Goal: Task Accomplishment & Management: Complete application form

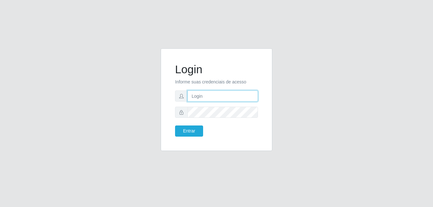
click at [225, 95] on input "text" at bounding box center [223, 96] width 70 height 11
type input "[EMAIL_ADDRESS][DOMAIN_NAME]"
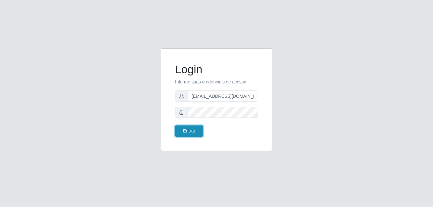
click at [192, 133] on button "Entrar" at bounding box center [189, 131] width 28 height 11
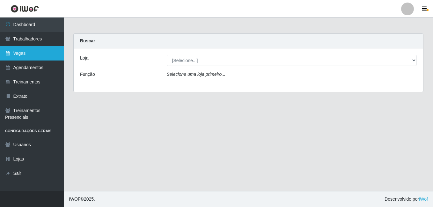
click at [48, 51] on link "Vagas" at bounding box center [32, 53] width 64 height 14
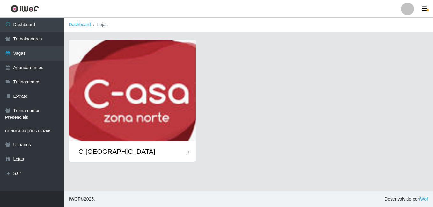
click at [155, 143] on div "C-[GEOGRAPHIC_DATA]" at bounding box center [132, 151] width 127 height 21
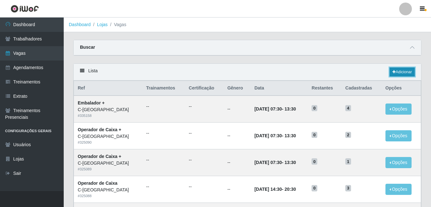
click at [405, 71] on link "Adicionar" at bounding box center [402, 72] width 25 height 9
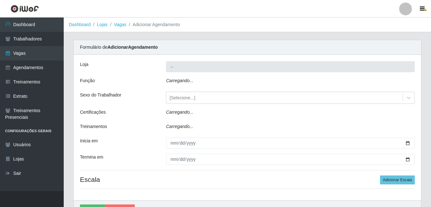
type input "C-[GEOGRAPHIC_DATA]"
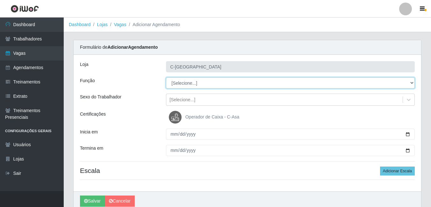
click at [187, 85] on select "[Selecione...] ASG ASG + ASG ++ Embalador Embalador + Embalador ++ Operador de …" at bounding box center [290, 82] width 249 height 11
select select "22"
click at [166, 77] on select "[Selecione...] ASG ASG + ASG ++ Embalador Embalador + Embalador ++ Operador de …" at bounding box center [290, 82] width 249 height 11
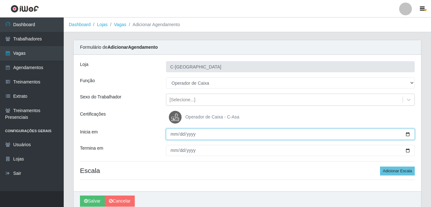
click at [171, 132] on input "Inicia em" at bounding box center [290, 134] width 249 height 11
type input "[DATE]"
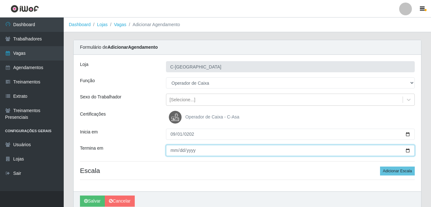
click at [172, 149] on input "Termina em" at bounding box center [290, 150] width 249 height 11
type input "[DATE]"
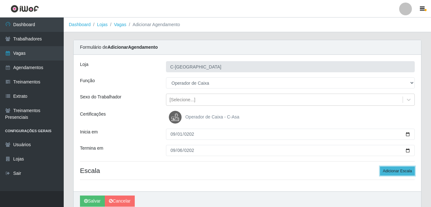
click at [399, 171] on button "Adicionar Escala" at bounding box center [397, 171] width 35 height 9
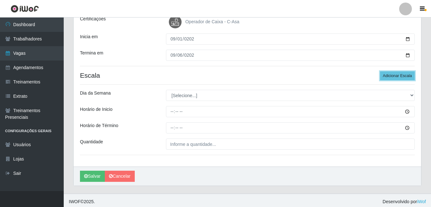
scroll to position [96, 0]
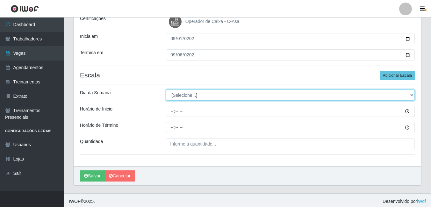
click at [196, 96] on select "[Selecione...] Segunda Terça Quarta Quinta Sexta Sábado Domingo" at bounding box center [290, 95] width 249 height 11
select select "1"
click at [166, 90] on select "[Selecione...] Segunda Terça Quarta Quinta Sexta Sábado Domingo" at bounding box center [290, 95] width 249 height 11
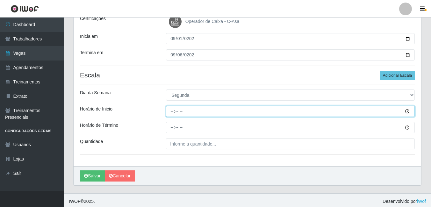
click at [174, 115] on input "Horário de Inicio" at bounding box center [290, 111] width 249 height 11
type input "08:30"
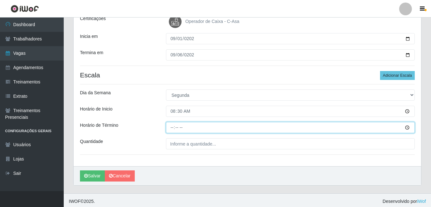
click at [175, 128] on input "Horário de Término" at bounding box center [290, 127] width 249 height 11
type input "14:30"
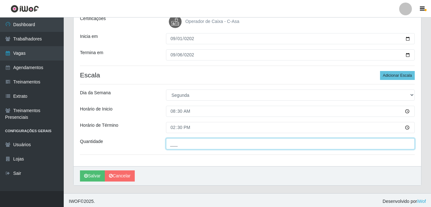
click at [192, 145] on input "___" at bounding box center [290, 143] width 249 height 11
type input "3__"
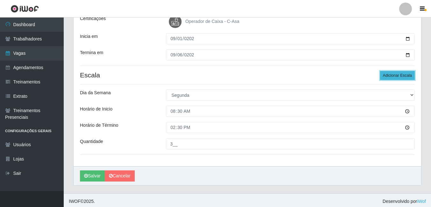
click at [397, 75] on button "Adicionar Escala" at bounding box center [397, 75] width 35 height 9
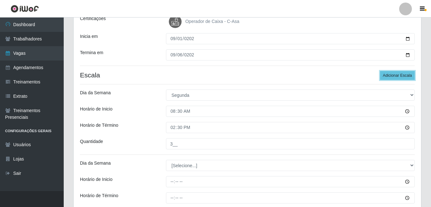
scroll to position [159, 0]
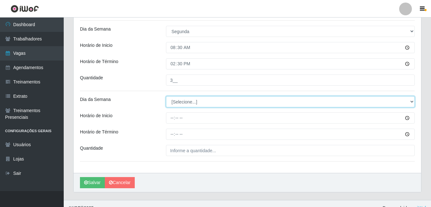
click at [196, 103] on select "[Selecione...] Segunda Terça Quarta Quinta Sexta Sábado Domingo" at bounding box center [290, 101] width 249 height 11
select select "1"
click at [166, 96] on select "[Selecione...] Segunda Terça Quarta Quinta Sexta Sábado Domingo" at bounding box center [290, 101] width 249 height 11
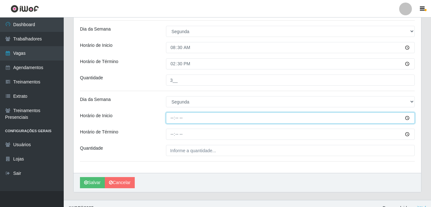
click at [180, 117] on input "Horário de Inicio" at bounding box center [290, 118] width 249 height 11
type input "14:30"
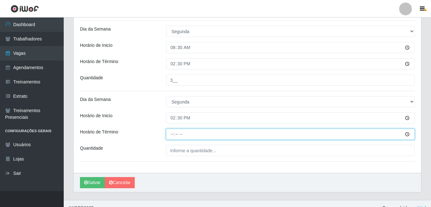
click at [173, 132] on input "Horário de Término" at bounding box center [290, 134] width 249 height 11
type input "20:30"
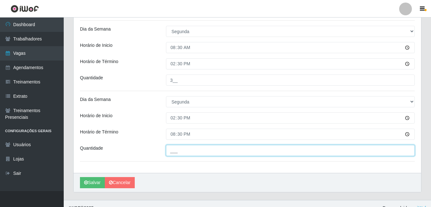
click at [175, 155] on input "___" at bounding box center [290, 150] width 249 height 11
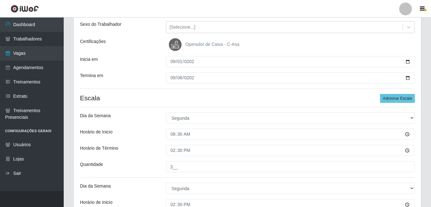
scroll to position [64, 0]
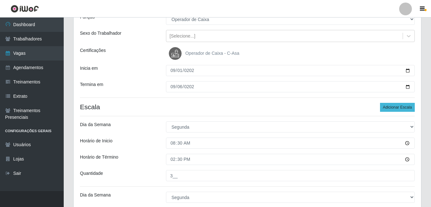
type input "3__"
click at [397, 110] on button "Adicionar Escala" at bounding box center [397, 107] width 35 height 9
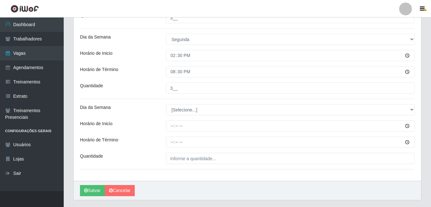
scroll to position [223, 0]
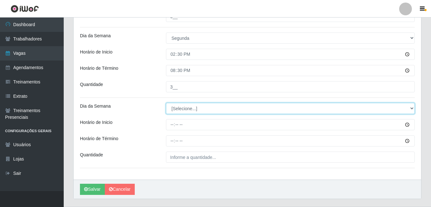
click at [187, 114] on select "[Selecione...] Segunda Terça Quarta Quinta Sexta Sábado Domingo" at bounding box center [290, 108] width 249 height 11
select select "2"
click at [166, 103] on select "[Selecione...] Segunda Terça Quarta Quinta Sexta Sábado Domingo" at bounding box center [290, 108] width 249 height 11
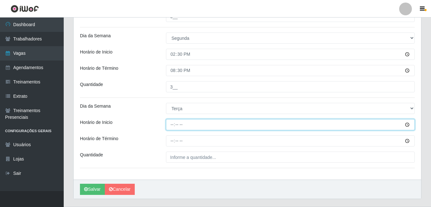
click at [170, 126] on input "Horário de Inicio" at bounding box center [290, 124] width 249 height 11
type input "08:30"
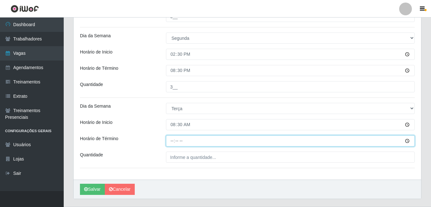
click at [172, 140] on input "Horário de Término" at bounding box center [290, 141] width 249 height 11
type input "14:30"
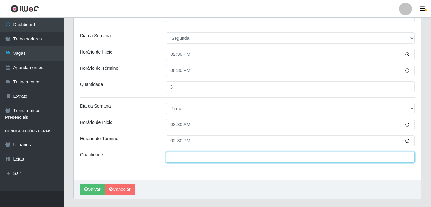
click at [196, 159] on input "___" at bounding box center [290, 157] width 249 height 11
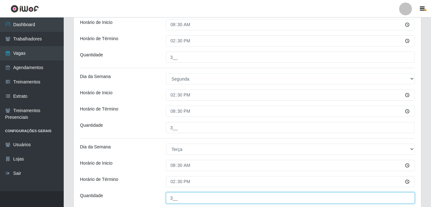
scroll to position [96, 0]
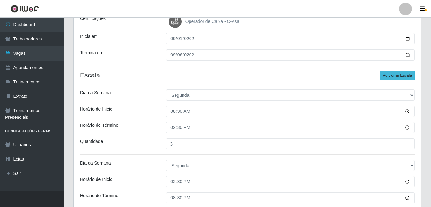
type input "3__"
drag, startPoint x: 389, startPoint y: 75, endPoint x: 364, endPoint y: 84, distance: 26.2
click at [389, 75] on button "Adicionar Escala" at bounding box center [397, 75] width 35 height 9
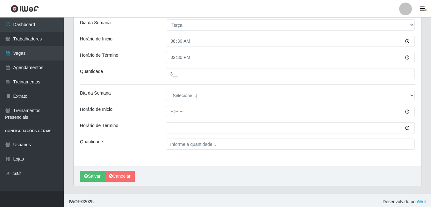
scroll to position [309, 0]
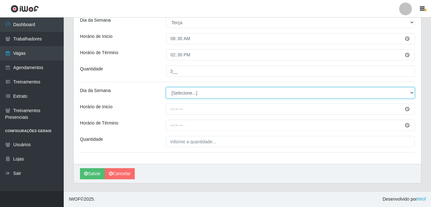
click at [183, 97] on select "[Selecione...] Segunda Terça Quarta Quinta Sexta Sábado Domingo" at bounding box center [290, 92] width 249 height 11
select select "2"
click at [166, 87] on select "[Selecione...] Segunda Terça Quarta Quinta Sexta Sábado Domingo" at bounding box center [290, 92] width 249 height 11
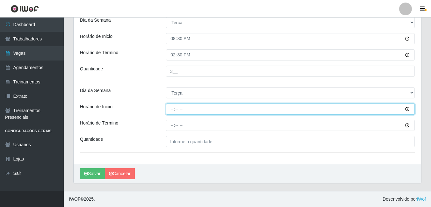
click at [173, 112] on input "Horário de Inicio" at bounding box center [290, 109] width 249 height 11
type input "08:30"
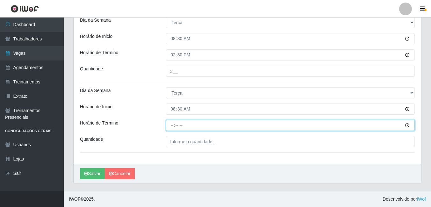
click at [175, 124] on input "Horário de Término" at bounding box center [290, 125] width 249 height 11
type input "14:30"
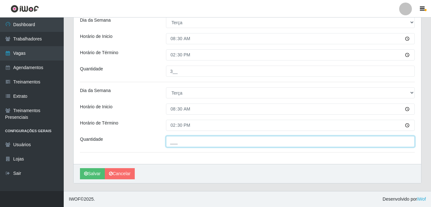
click at [173, 141] on input "___" at bounding box center [290, 141] width 249 height 11
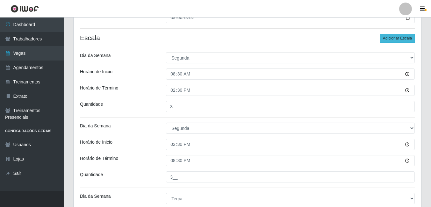
scroll to position [118, 0]
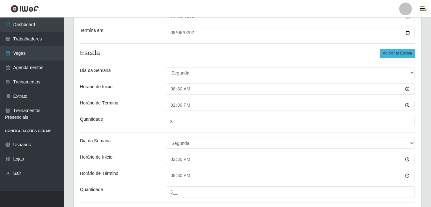
type input "2__"
click at [404, 51] on button "Adicionar Escala" at bounding box center [397, 53] width 35 height 9
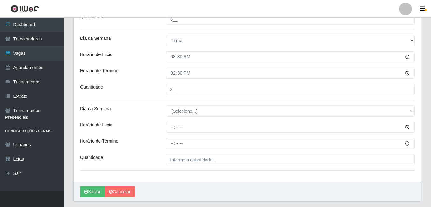
scroll to position [380, 0]
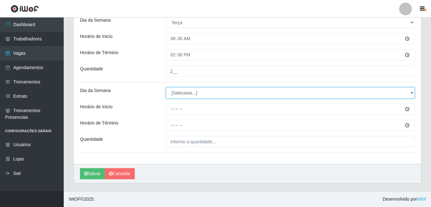
click at [190, 98] on select "[Selecione...] Segunda Terça Quarta Quinta Sexta Sábado Domingo" at bounding box center [290, 92] width 249 height 11
select select "3"
click at [166, 87] on select "[Selecione...] Segunda Terça Quarta Quinta Sexta Sábado Domingo" at bounding box center [290, 92] width 249 height 11
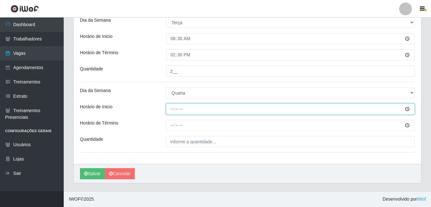
click at [173, 110] on input "Horário de Inicio" at bounding box center [290, 109] width 249 height 11
type input "08:30"
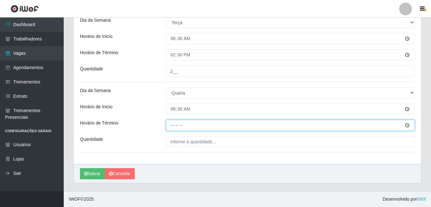
click at [170, 123] on input "Horário de Término" at bounding box center [290, 125] width 249 height 11
type input "14:30"
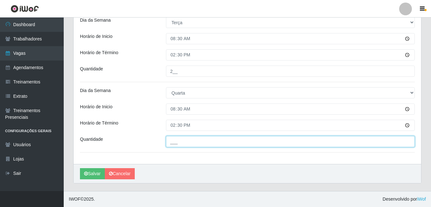
click at [177, 141] on input "___" at bounding box center [290, 141] width 249 height 11
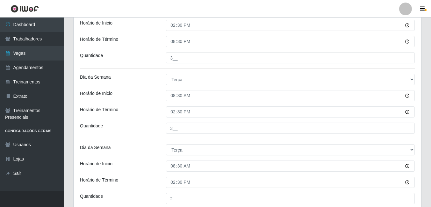
scroll to position [125, 0]
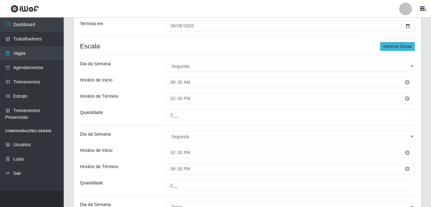
type input "3__"
click at [387, 48] on button "Adicionar Escala" at bounding box center [397, 46] width 35 height 9
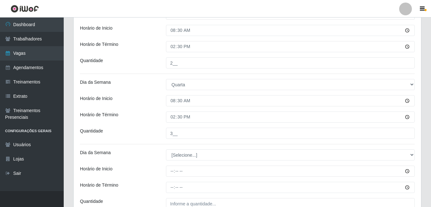
scroll to position [450, 0]
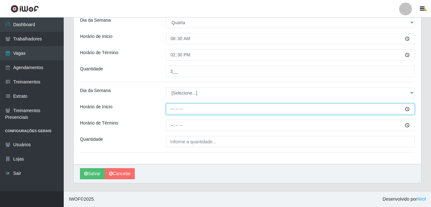
click at [171, 111] on input "Horário de Inicio" at bounding box center [290, 109] width 249 height 11
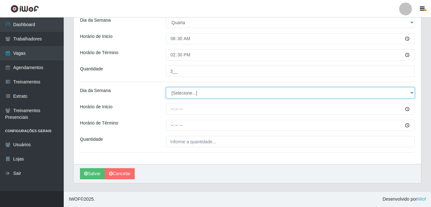
click at [176, 96] on select "[Selecione...] Segunda Terça Quarta Quinta Sexta Sábado Domingo" at bounding box center [290, 92] width 249 height 11
select select "3"
click at [166, 87] on select "[Selecione...] Segunda Terça Quarta Quinta Sexta Sábado Domingo" at bounding box center [290, 92] width 249 height 11
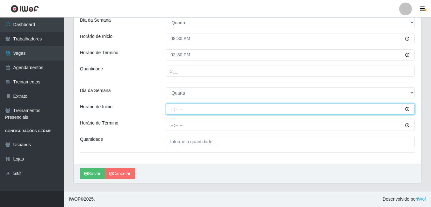
click at [172, 109] on input "Horário de Inicio" at bounding box center [290, 109] width 249 height 11
type input "14:30"
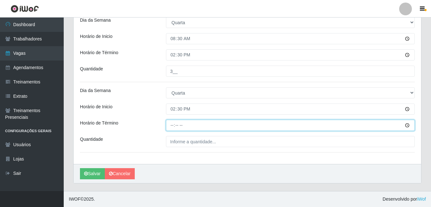
click at [172, 126] on input "Horário de Término" at bounding box center [290, 125] width 249 height 11
type input "20:30"
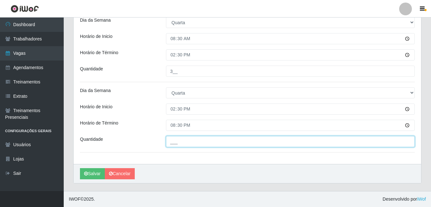
click at [178, 140] on input "___" at bounding box center [290, 141] width 249 height 11
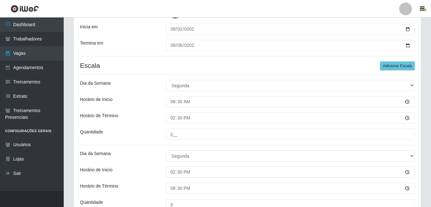
scroll to position [99, 0]
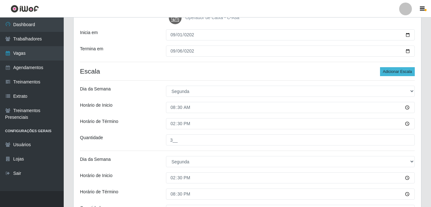
type input "2__"
click at [399, 70] on button "Adicionar Escala" at bounding box center [397, 71] width 35 height 9
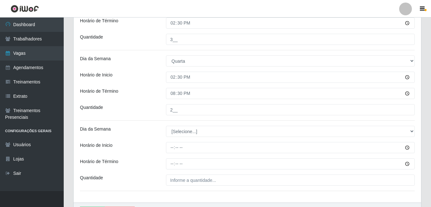
scroll to position [514, 0]
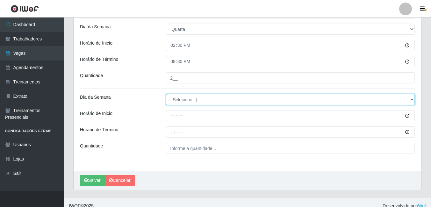
click at [182, 101] on select "[Selecione...] Segunda Terça Quarta Quinta Sexta Sábado Domingo" at bounding box center [290, 99] width 249 height 11
select select "4"
click at [166, 94] on select "[Selecione...] Segunda Terça Quarta Quinta Sexta Sábado Domingo" at bounding box center [290, 99] width 249 height 11
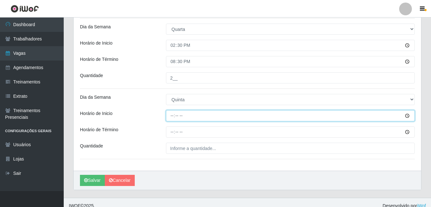
click at [175, 116] on input "Horário de Inicio" at bounding box center [290, 115] width 249 height 11
type input "08:30"
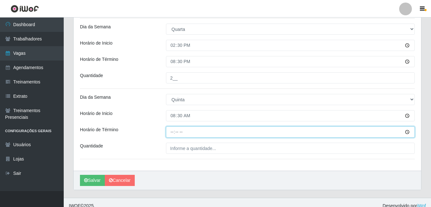
click at [175, 132] on input "Horário de Término" at bounding box center [290, 132] width 249 height 11
type input "14:30"
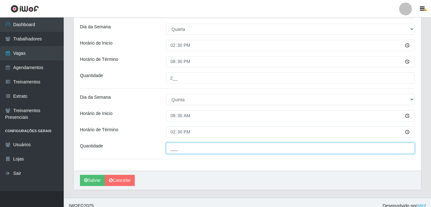
click at [174, 145] on input "___" at bounding box center [290, 148] width 249 height 11
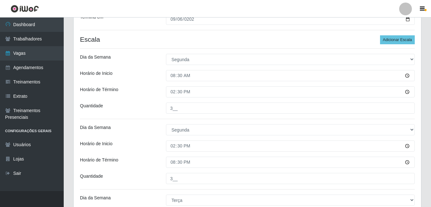
scroll to position [0, 0]
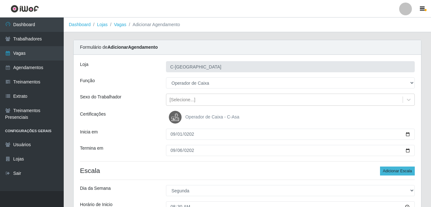
type input "2__"
click at [390, 174] on button "Adicionar Escala" at bounding box center [397, 171] width 35 height 9
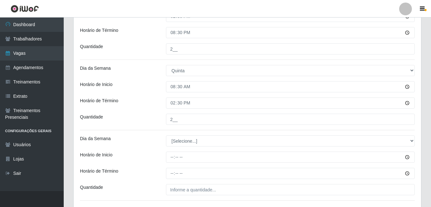
scroll to position [591, 0]
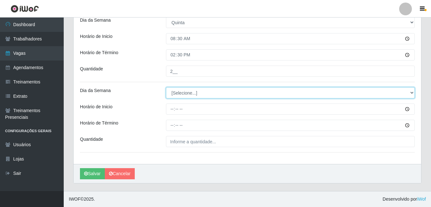
click at [188, 96] on select "[Selecione...] Segunda Terça Quarta Quinta Sexta Sábado Domingo" at bounding box center [290, 92] width 249 height 11
select select "4"
click at [166, 87] on select "[Selecione...] Segunda Terça Quarta Quinta Sexta Sábado Domingo" at bounding box center [290, 92] width 249 height 11
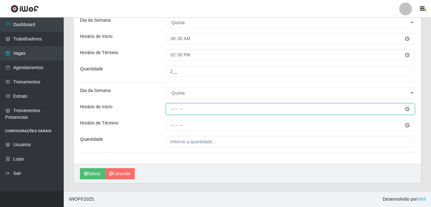
click at [173, 109] on input "Horário de Inicio" at bounding box center [290, 109] width 249 height 11
type input "14:30"
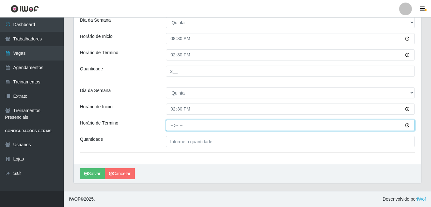
click at [173, 125] on input "Horário de Término" at bounding box center [290, 125] width 249 height 11
type input "20:30"
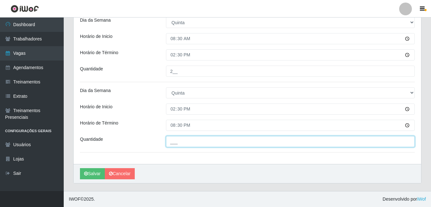
click at [175, 142] on input "___" at bounding box center [290, 141] width 249 height 11
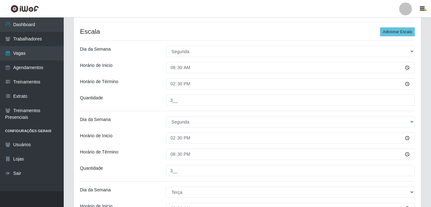
scroll to position [49, 0]
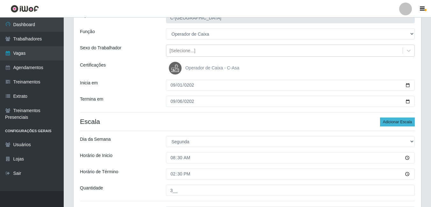
type input "2__"
click at [398, 123] on button "Adicionar Escala" at bounding box center [397, 122] width 35 height 9
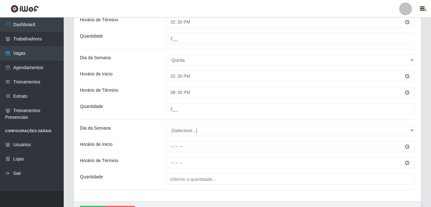
scroll to position [655, 0]
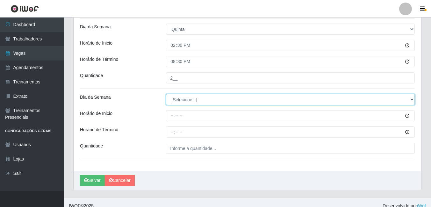
click at [197, 102] on select "[Selecione...] Segunda Terça Quarta Quinta Sexta Sábado Domingo" at bounding box center [290, 99] width 249 height 11
select select "5"
click at [166, 94] on select "[Selecione...] Segunda Terça Quarta Quinta Sexta Sábado Domingo" at bounding box center [290, 99] width 249 height 11
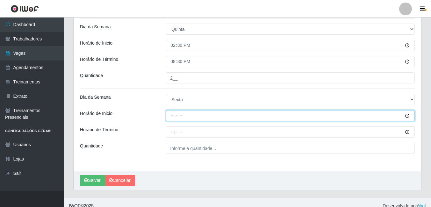
click at [174, 119] on input "Horário de Inicio" at bounding box center [290, 115] width 249 height 11
type input "08:30"
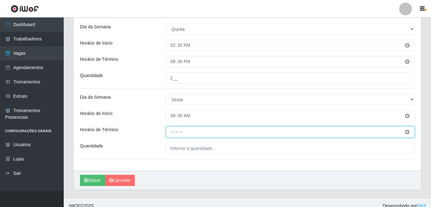
click at [174, 132] on input "Horário de Término" at bounding box center [290, 132] width 249 height 11
type input "14:30"
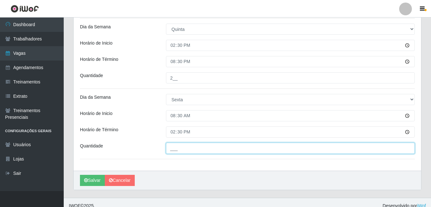
click at [175, 151] on input "___" at bounding box center [290, 148] width 249 height 11
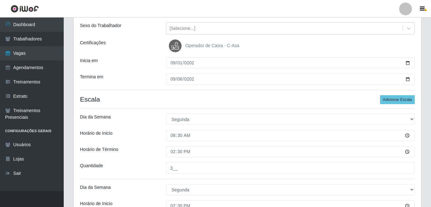
scroll to position [0, 0]
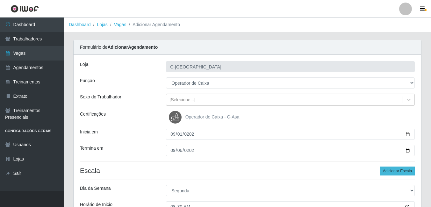
type input "1__"
click at [387, 170] on button "Adicionar Escala" at bounding box center [397, 171] width 35 height 9
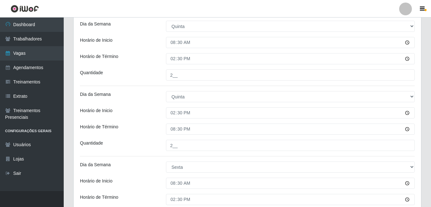
scroll to position [732, 0]
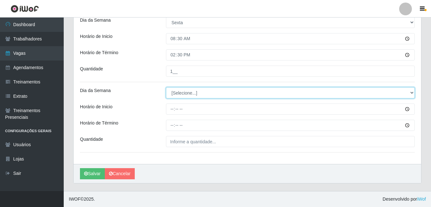
click at [192, 94] on select "[Selecione...] Segunda Terça Quarta Quinta Sexta Sábado Domingo" at bounding box center [290, 92] width 249 height 11
select select "5"
click at [166, 87] on select "[Selecione...] Segunda Terça Quarta Quinta Sexta Sábado Domingo" at bounding box center [290, 92] width 249 height 11
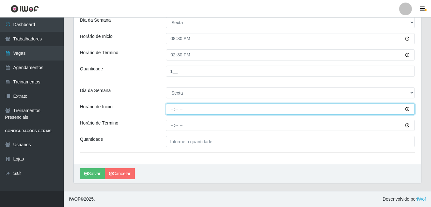
click at [176, 110] on input "Horário de Inicio" at bounding box center [290, 109] width 249 height 11
click at [173, 110] on input "Horário de Inicio" at bounding box center [290, 109] width 249 height 11
type input "14:30"
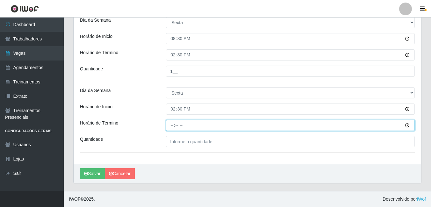
click at [172, 127] on input "Horário de Término" at bounding box center [290, 125] width 249 height 11
type input "20:30"
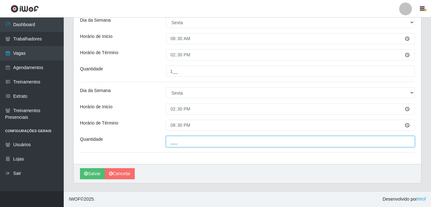
click at [176, 140] on input "___" at bounding box center [290, 141] width 249 height 11
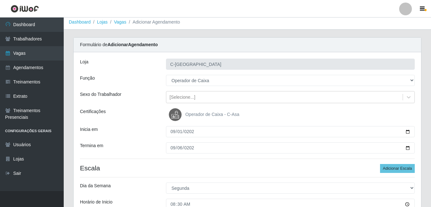
scroll to position [0, 0]
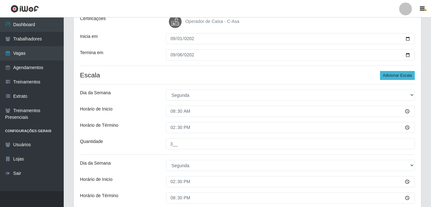
type input "1__"
click at [398, 77] on button "Adicionar Escala" at bounding box center [397, 75] width 35 height 9
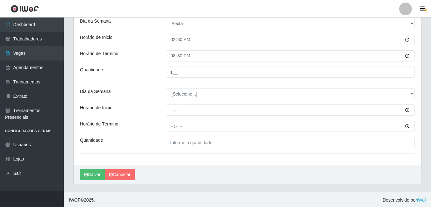
scroll to position [803, 0]
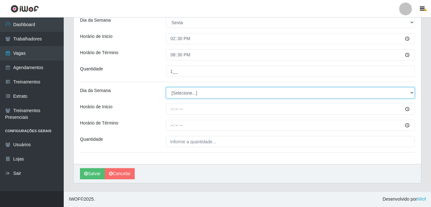
click at [190, 94] on select "[Selecione...] Segunda Terça Quarta Quinta Sexta Sábado Domingo" at bounding box center [290, 92] width 249 height 11
select select "6"
click at [166, 87] on select "[Selecione...] Segunda Terça Quarta Quinta Sexta Sábado Domingo" at bounding box center [290, 92] width 249 height 11
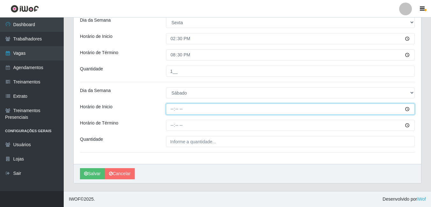
click at [174, 107] on input "Horário de Inicio" at bounding box center [290, 109] width 249 height 11
type input "08:30"
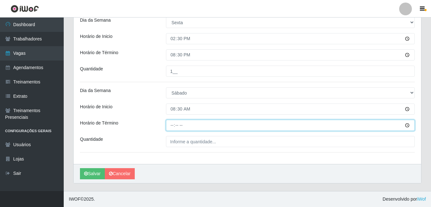
click at [171, 125] on input "Horário de Término" at bounding box center [290, 125] width 249 height 11
type input "14:30"
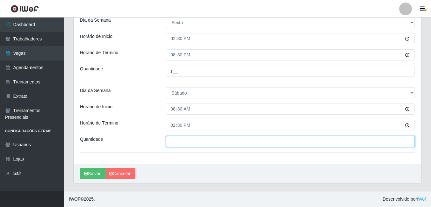
click at [182, 140] on input "___" at bounding box center [290, 141] width 249 height 11
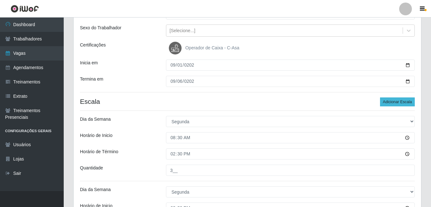
type input "3__"
click at [387, 101] on button "Adicionar Escala" at bounding box center [397, 102] width 35 height 9
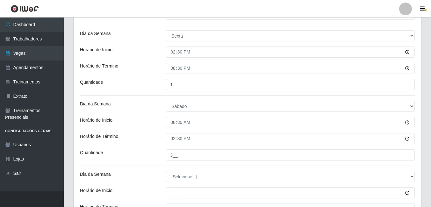
scroll to position [873, 0]
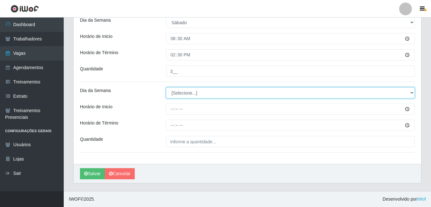
click at [189, 91] on select "[Selecione...] Segunda Terça Quarta Quinta Sexta Sábado Domingo" at bounding box center [290, 92] width 249 height 11
select select "6"
click at [166, 87] on select "[Selecione...] Segunda Terça Quarta Quinta Sexta Sábado Domingo" at bounding box center [290, 92] width 249 height 11
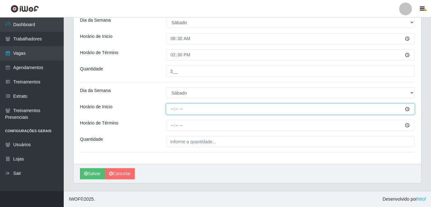
click at [173, 107] on input "Horário de Inicio" at bounding box center [290, 109] width 249 height 11
type input "14:30"
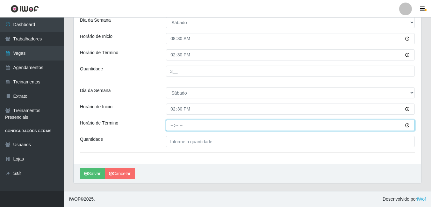
click at [174, 125] on input "Horário de Término" at bounding box center [290, 125] width 249 height 11
type input "20:30"
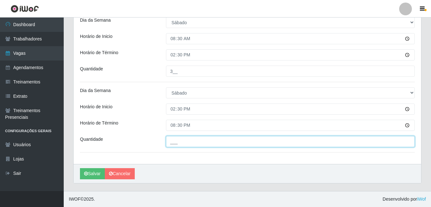
click at [177, 137] on input "___" at bounding box center [290, 141] width 249 height 11
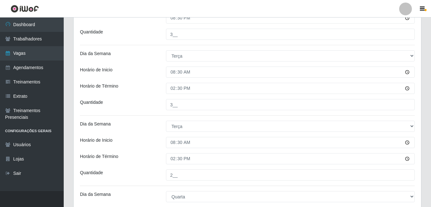
scroll to position [287, 0]
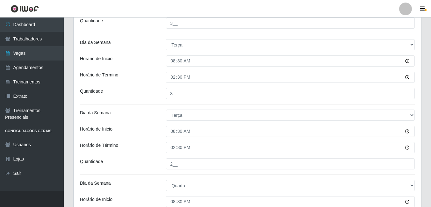
type input "1__"
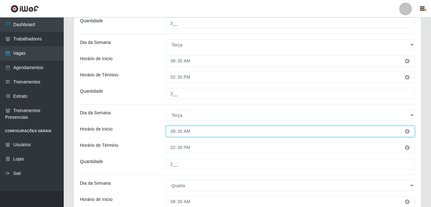
click at [174, 132] on input "08:30" at bounding box center [290, 131] width 249 height 11
type input "14:30"
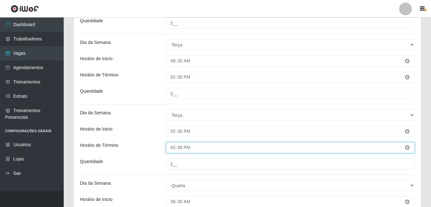
click at [173, 147] on input "14:30" at bounding box center [290, 147] width 249 height 11
type input "20:30"
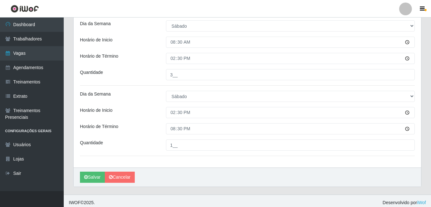
scroll to position [873, 0]
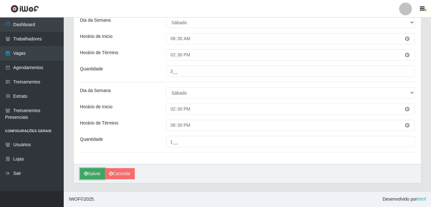
click at [95, 175] on button "Salvar" at bounding box center [92, 173] width 25 height 11
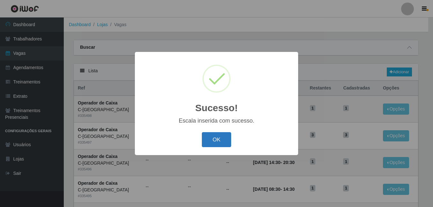
click at [226, 142] on button "OK" at bounding box center [217, 139] width 30 height 15
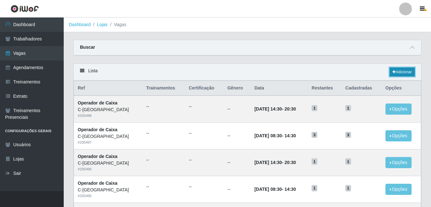
click at [409, 72] on link "Adicionar" at bounding box center [402, 72] width 25 height 9
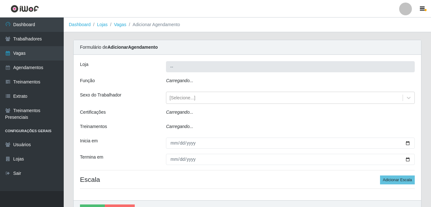
type input "C-[GEOGRAPHIC_DATA]"
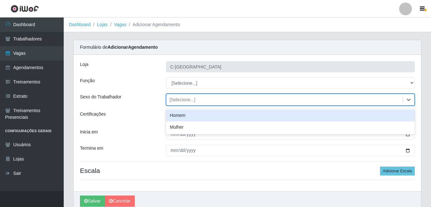
click at [184, 101] on div "[Selecione...]" at bounding box center [183, 100] width 26 height 7
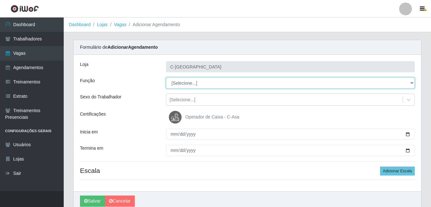
click at [180, 86] on select "[Selecione...] ASG ASG + ASG ++ Embalador Embalador + Embalador ++ Operador de …" at bounding box center [290, 82] width 249 height 11
click at [166, 77] on select "[Selecione...] ASG ASG + ASG ++ Embalador Embalador + Embalador ++ Operador de …" at bounding box center [290, 82] width 249 height 11
click at [194, 83] on select "[Selecione...] ASG ASG + ASG ++ Embalador Embalador + Embalador ++ Operador de …" at bounding box center [290, 82] width 249 height 11
select select "73"
click at [166, 77] on select "[Selecione...] ASG ASG + ASG ++ Embalador Embalador + Embalador ++ Operador de …" at bounding box center [290, 82] width 249 height 11
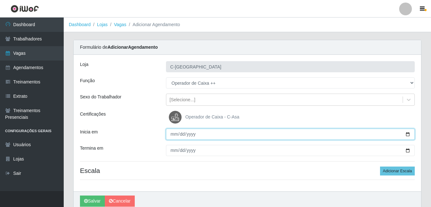
click at [179, 136] on input "Inicia em" at bounding box center [290, 134] width 249 height 11
click at [176, 136] on input "Inicia em" at bounding box center [290, 134] width 249 height 11
click at [174, 136] on input "Inicia em" at bounding box center [290, 134] width 249 height 11
type input "[DATE]"
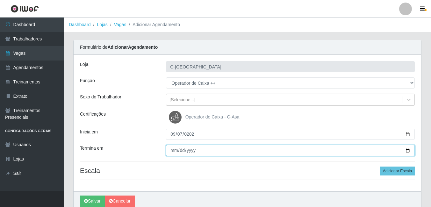
click at [172, 152] on input "Termina em" at bounding box center [290, 150] width 249 height 11
type input "[DATE]"
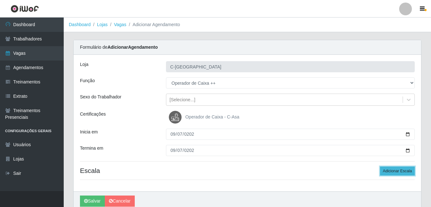
click at [407, 175] on button "Adicionar Escala" at bounding box center [397, 171] width 35 height 9
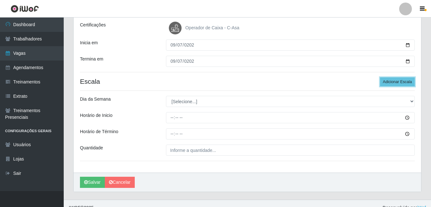
scroll to position [96, 0]
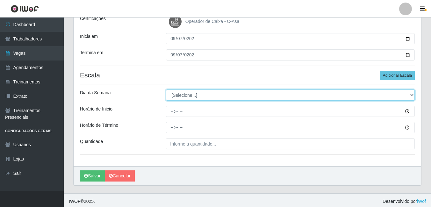
click at [179, 92] on select "[Selecione...] Segunda Terça Quarta Quinta Sexta Sábado Domingo" at bounding box center [290, 95] width 249 height 11
select select "0"
click at [166, 90] on select "[Selecione...] Segunda Terça Quarta Quinta Sexta Sábado Domingo" at bounding box center [290, 95] width 249 height 11
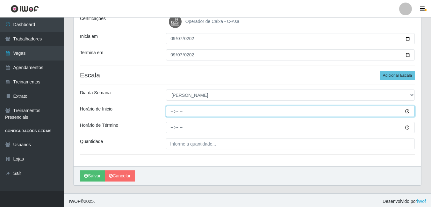
click at [174, 114] on input "Horário de Inicio" at bounding box center [290, 111] width 249 height 11
type input "07:30"
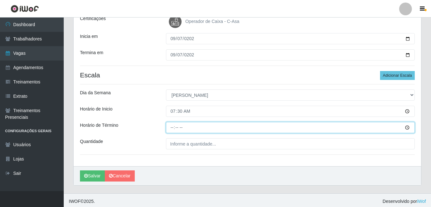
click at [173, 125] on input "Horário de Término" at bounding box center [290, 127] width 249 height 11
type input "13:30"
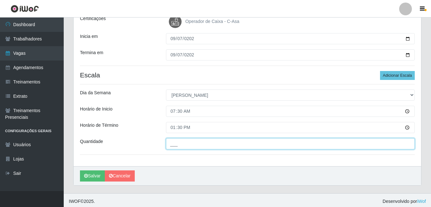
click at [184, 150] on input "___" at bounding box center [290, 143] width 249 height 11
type input "4__"
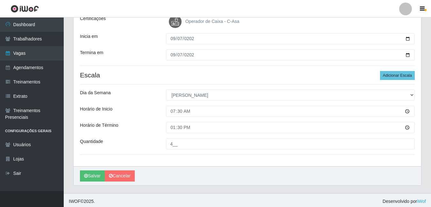
click at [168, 166] on div "[PERSON_NAME]" at bounding box center [248, 175] width 348 height 19
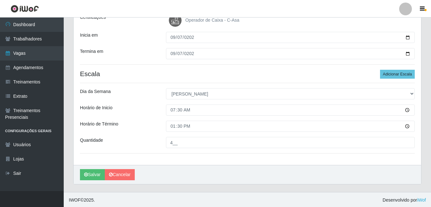
scroll to position [98, 0]
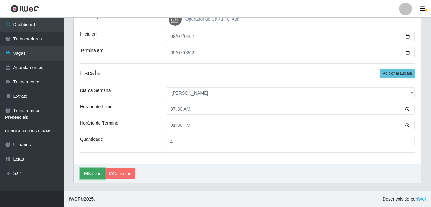
click at [95, 172] on button "Salvar" at bounding box center [92, 173] width 25 height 11
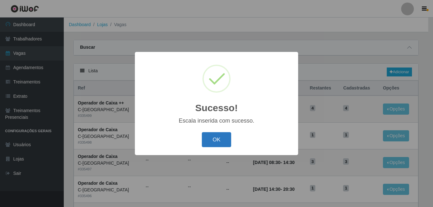
click at [220, 142] on button "OK" at bounding box center [217, 139] width 30 height 15
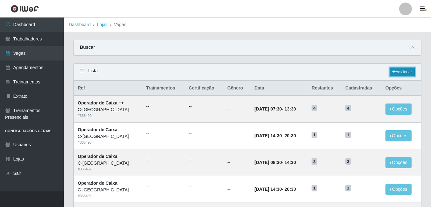
click at [407, 71] on link "Adicionar" at bounding box center [402, 72] width 25 height 9
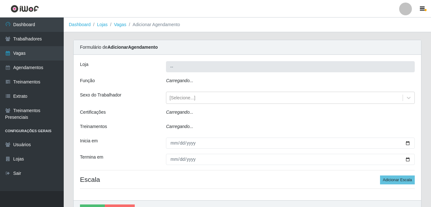
type input "C-[GEOGRAPHIC_DATA]"
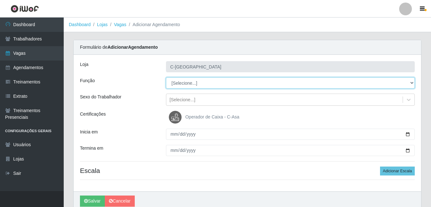
click at [186, 88] on select "[Selecione...] ASG ASG + ASG ++ Embalador Embalador + Embalador ++ Operador de …" at bounding box center [290, 82] width 249 height 11
select select "22"
click at [166, 77] on select "[Selecione...] ASG ASG + ASG ++ Embalador Embalador + Embalador ++ Operador de …" at bounding box center [290, 82] width 249 height 11
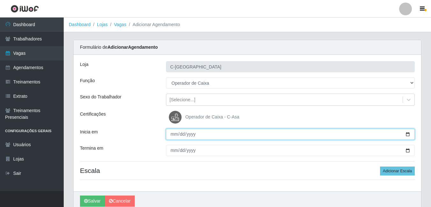
click at [175, 133] on input "Inicia em" at bounding box center [290, 134] width 249 height 11
type input "[DATE]"
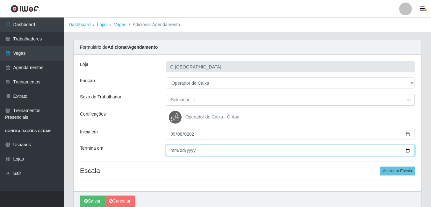
click at [174, 151] on input "Termina em" at bounding box center [290, 150] width 249 height 11
type input "[DATE]"
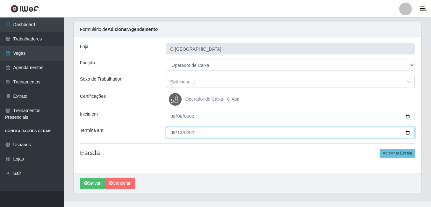
scroll to position [27, 0]
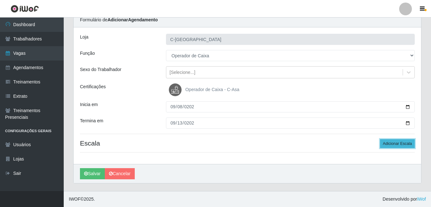
click at [391, 147] on button "Adicionar Escala" at bounding box center [397, 143] width 35 height 9
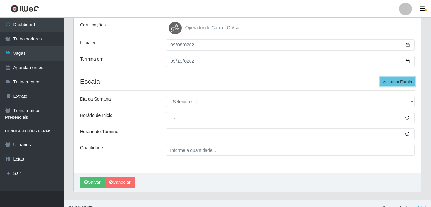
scroll to position [98, 0]
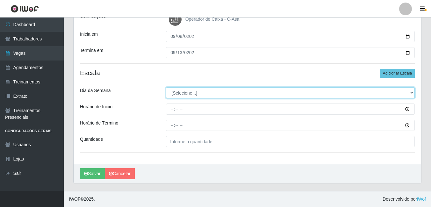
click at [196, 94] on select "[Selecione...] Segunda Terça Quarta Quinta Sexta Sábado Domingo" at bounding box center [290, 92] width 249 height 11
select select "1"
click at [166, 87] on select "[Selecione...] Segunda Terça Quarta Quinta Sexta Sábado Domingo" at bounding box center [290, 92] width 249 height 11
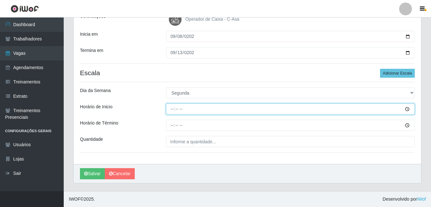
click at [174, 110] on input "Horário de Inicio" at bounding box center [290, 109] width 249 height 11
type input "08:30"
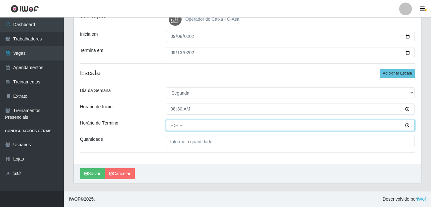
click at [172, 129] on input "Horário de Término" at bounding box center [290, 125] width 249 height 11
type input "14:30"
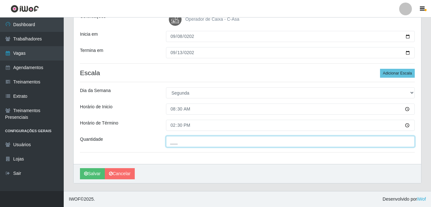
click at [183, 142] on input "___" at bounding box center [290, 141] width 249 height 11
type input "1__"
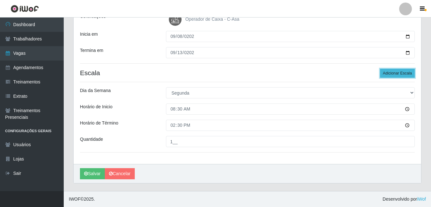
click at [399, 72] on button "Adicionar Escala" at bounding box center [397, 73] width 35 height 9
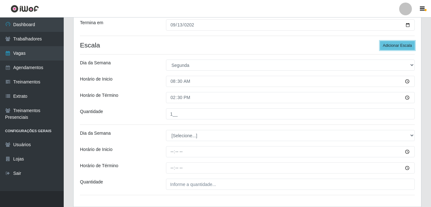
scroll to position [162, 0]
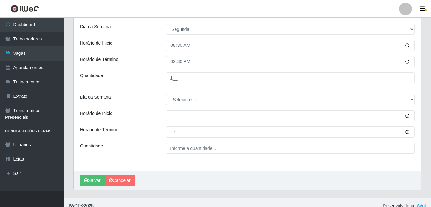
click at [184, 106] on div "Loja C-ASA Zona Norte Função [Selecione...] ASG ASG + ASG ++ Embalador Embalado…" at bounding box center [248, 32] width 348 height 278
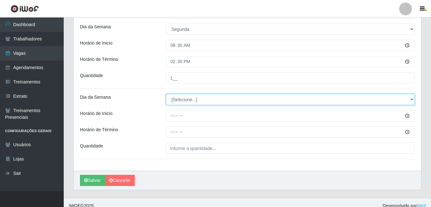
click at [182, 101] on select "[Selecione...] Segunda Terça Quarta Quinta Sexta Sábado Domingo" at bounding box center [290, 99] width 249 height 11
select select "1"
click at [166, 94] on select "[Selecione...] Segunda Terça Quarta Quinta Sexta Sábado Domingo" at bounding box center [290, 99] width 249 height 11
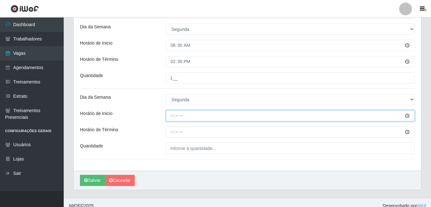
click at [174, 115] on input "Horário de Inicio" at bounding box center [290, 115] width 249 height 11
type input "14:30"
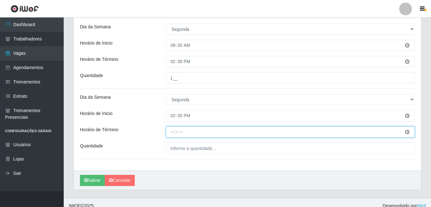
click at [174, 128] on input "Horário de Término" at bounding box center [290, 132] width 249 height 11
type input "20:30"
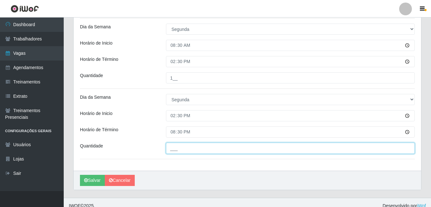
click at [179, 148] on input "___" at bounding box center [290, 148] width 249 height 11
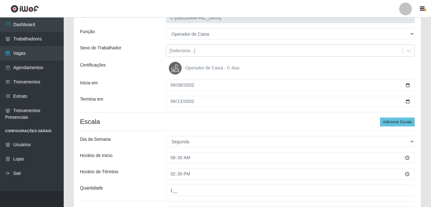
scroll to position [34, 0]
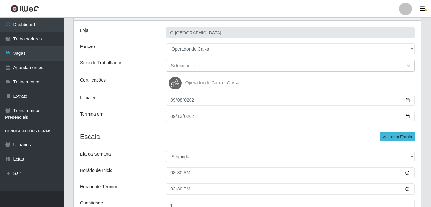
type input "2__"
click at [386, 134] on button "Adicionar Escala" at bounding box center [397, 137] width 35 height 9
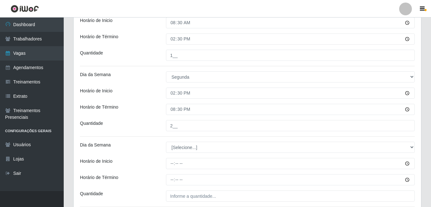
scroll to position [239, 0]
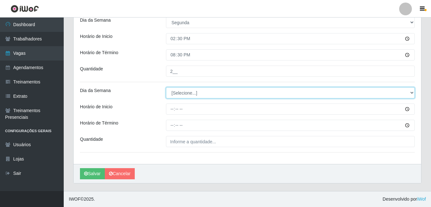
click at [197, 95] on select "[Selecione...] Segunda Terça Quarta Quinta Sexta Sábado Domingo" at bounding box center [290, 92] width 249 height 11
select select "2"
click at [166, 87] on select "[Selecione...] Segunda Terça Quarta Quinta Sexta Sábado Domingo" at bounding box center [290, 92] width 249 height 11
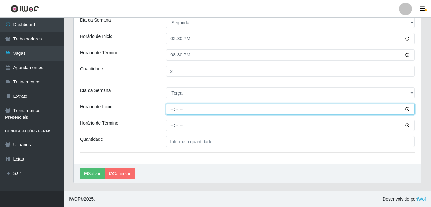
click at [171, 109] on input "Horário de Inicio" at bounding box center [290, 109] width 249 height 11
type input "08:30"
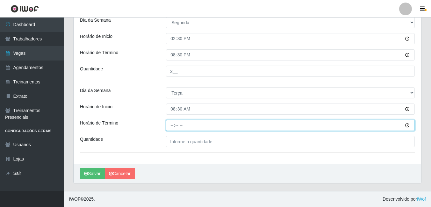
click at [172, 127] on input "Horário de Término" at bounding box center [290, 125] width 249 height 11
type input "14:30"
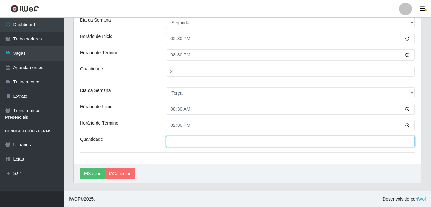
click at [183, 138] on input "___" at bounding box center [290, 141] width 249 height 11
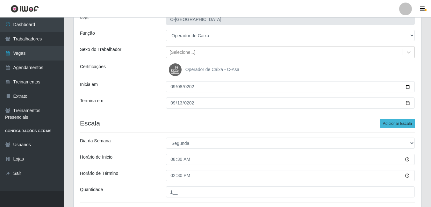
type input "1__"
click at [383, 123] on button "Adicionar Escala" at bounding box center [397, 123] width 35 height 9
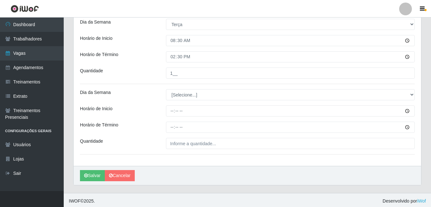
scroll to position [309, 0]
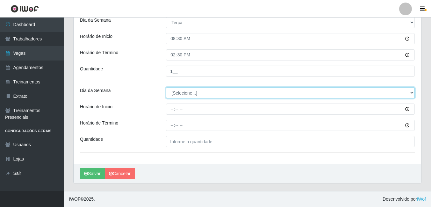
click at [183, 94] on select "[Selecione...] Segunda Terça Quarta Quinta Sexta Sábado Domingo" at bounding box center [290, 92] width 249 height 11
select select "2"
click at [166, 87] on select "[Selecione...] Segunda Terça Quarta Quinta Sexta Sábado Domingo" at bounding box center [290, 92] width 249 height 11
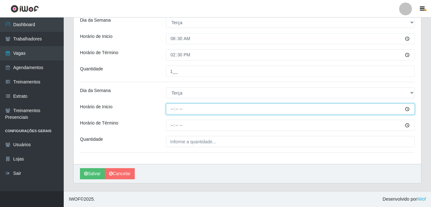
click at [173, 109] on input "Horário de Inicio" at bounding box center [290, 109] width 249 height 11
type input "14:30"
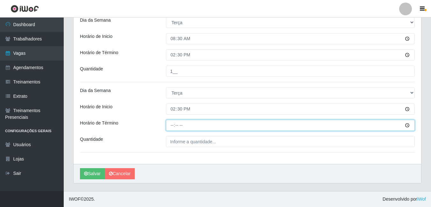
click at [171, 122] on input "Horário de Término" at bounding box center [290, 125] width 249 height 11
type input "20:30"
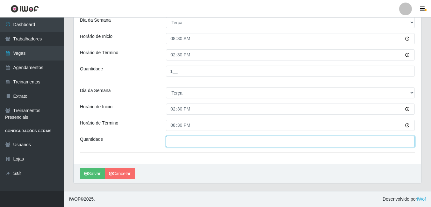
drag, startPoint x: 178, startPoint y: 142, endPoint x: 193, endPoint y: 141, distance: 15.0
click at [178, 142] on input "___" at bounding box center [290, 141] width 249 height 11
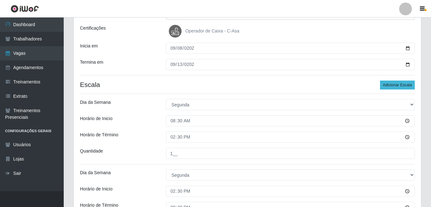
type input "2__"
click at [389, 83] on button "Adicionar Escala" at bounding box center [397, 85] width 35 height 9
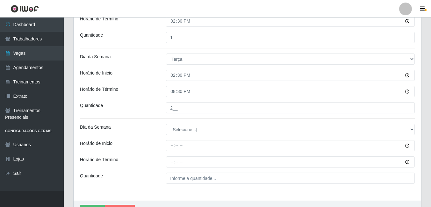
scroll to position [380, 0]
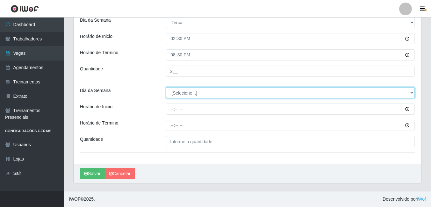
click at [184, 96] on select "[Selecione...] Segunda Terça Quarta Quinta Sexta Sábado Domingo" at bounding box center [290, 92] width 249 height 11
select select "3"
click at [166, 87] on select "[Selecione...] Segunda Terça Quarta Quinta Sexta Sábado Domingo" at bounding box center [290, 92] width 249 height 11
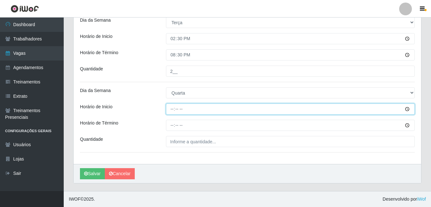
click at [175, 108] on input "Horário de Inicio" at bounding box center [290, 109] width 249 height 11
type input "08:30"
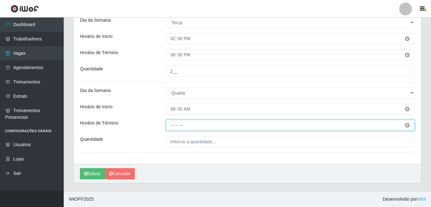
click at [173, 127] on input "Horário de Término" at bounding box center [290, 125] width 249 height 11
type input "14:30"
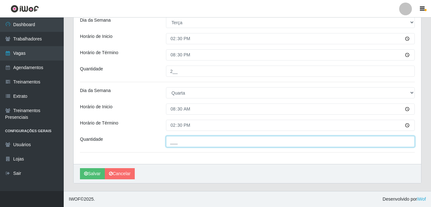
click at [175, 145] on input "___" at bounding box center [290, 141] width 249 height 11
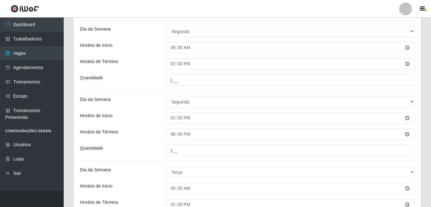
scroll to position [61, 0]
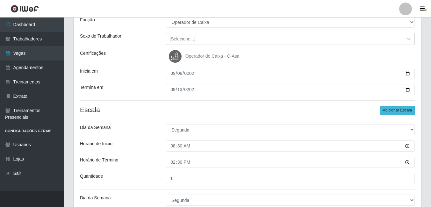
type input "1__"
click at [387, 111] on button "Adicionar Escala" at bounding box center [397, 110] width 35 height 9
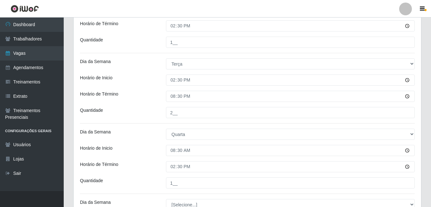
scroll to position [444, 0]
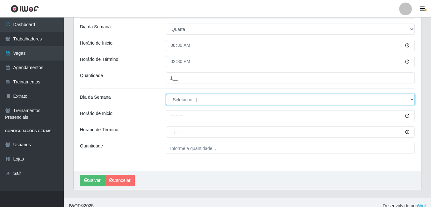
click at [195, 100] on select "[Selecione...] Segunda Terça Quarta Quinta Sexta Sábado Domingo" at bounding box center [290, 99] width 249 height 11
select select "3"
click at [166, 94] on select "[Selecione...] Segunda Terça Quarta Quinta Sexta Sábado Domingo" at bounding box center [290, 99] width 249 height 11
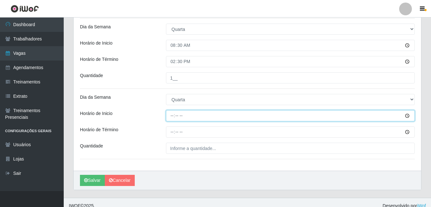
click at [174, 117] on input "Horário de Inicio" at bounding box center [290, 115] width 249 height 11
type input "14:30"
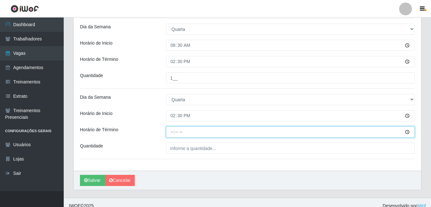
click at [175, 131] on input "Horário de Término" at bounding box center [290, 132] width 249 height 11
type input "20:30"
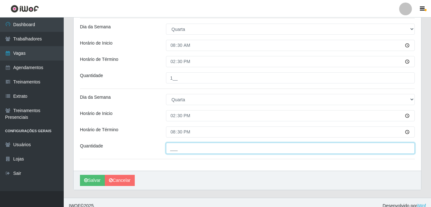
click at [176, 149] on input "___" at bounding box center [290, 148] width 249 height 11
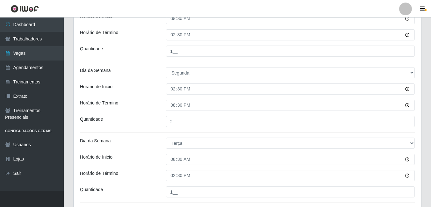
scroll to position [125, 0]
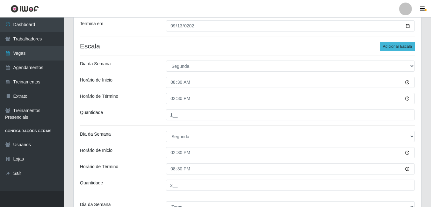
type input "2__"
click at [401, 47] on button "Adicionar Escala" at bounding box center [397, 46] width 35 height 9
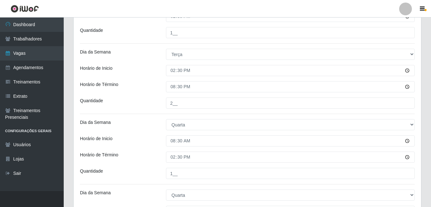
scroll to position [521, 0]
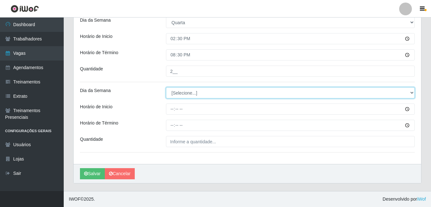
click at [172, 93] on select "[Selecione...] Segunda Terça Quarta Quinta Sexta Sábado Domingo" at bounding box center [290, 92] width 249 height 11
select select "4"
click at [166, 87] on select "[Selecione...] Segunda Terça Quarta Quinta Sexta Sábado Domingo" at bounding box center [290, 92] width 249 height 11
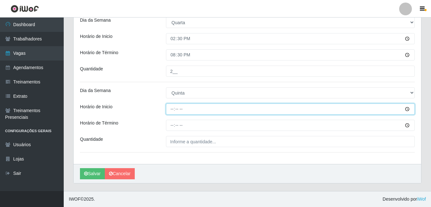
click at [177, 107] on input "Horário de Inicio" at bounding box center [290, 109] width 249 height 11
click at [171, 109] on input "Horário de Inicio" at bounding box center [290, 109] width 249 height 11
type input "08:30"
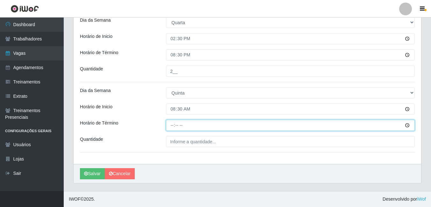
click at [171, 127] on input "Horário de Término" at bounding box center [290, 125] width 249 height 11
type input "14:30"
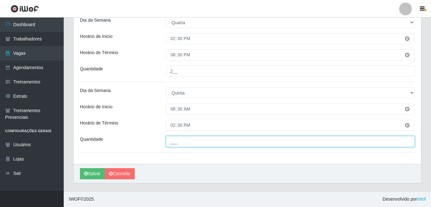
click at [183, 145] on input "___" at bounding box center [290, 141] width 249 height 11
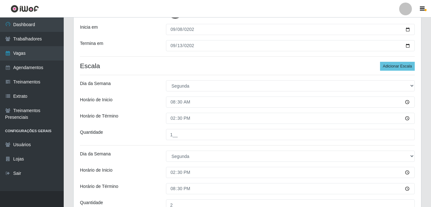
scroll to position [74, 0]
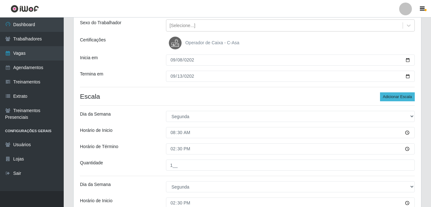
type input "1__"
click at [405, 95] on button "Adicionar Escala" at bounding box center [397, 96] width 35 height 9
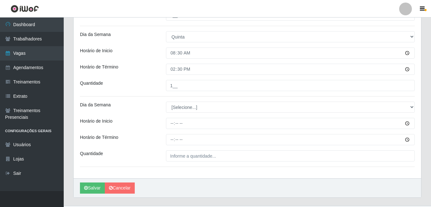
scroll to position [585, 0]
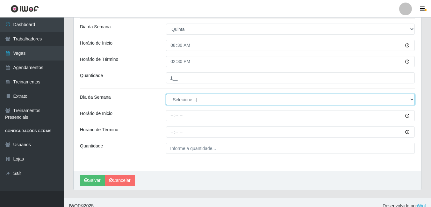
click at [186, 102] on select "[Selecione...] Segunda Terça Quarta Quinta Sexta Sábado Domingo" at bounding box center [290, 99] width 249 height 11
select select "4"
click at [166, 94] on select "[Selecione...] Segunda Terça Quarta Quinta Sexta Sábado Domingo" at bounding box center [290, 99] width 249 height 11
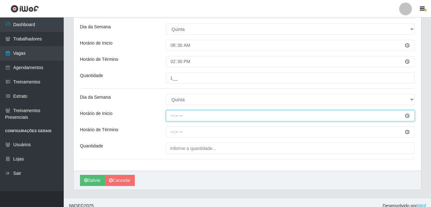
click at [178, 118] on input "Horário de Inicio" at bounding box center [290, 115] width 249 height 11
click at [175, 118] on input "Horário de Inicio" at bounding box center [290, 115] width 249 height 11
click at [172, 118] on input "Horário de Inicio" at bounding box center [290, 115] width 249 height 11
type input "14:30"
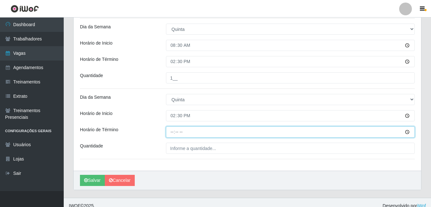
click at [171, 131] on input "Horário de Término" at bounding box center [290, 132] width 249 height 11
type input "20:30"
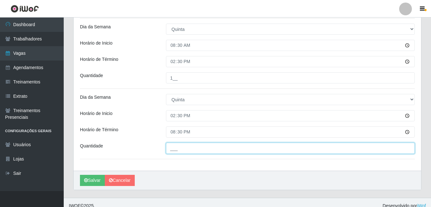
click at [179, 145] on input "___" at bounding box center [290, 148] width 249 height 11
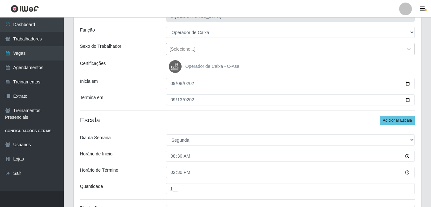
scroll to position [96, 0]
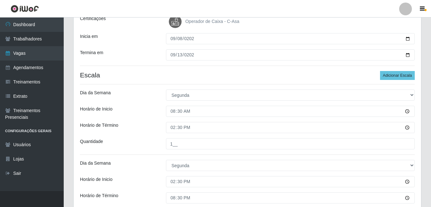
type input "2__"
click at [393, 77] on button "Adicionar Escala" at bounding box center [397, 75] width 35 height 9
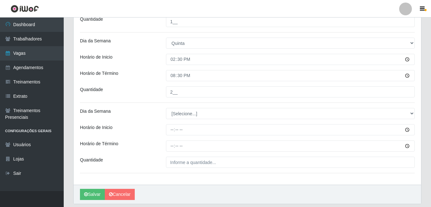
scroll to position [630, 0]
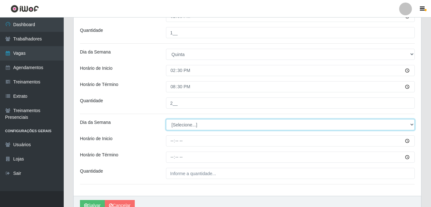
click at [208, 122] on select "[Selecione...] Segunda Terça Quarta Quinta Sexta Sábado Domingo" at bounding box center [290, 124] width 249 height 11
select select "5"
click at [166, 119] on select "[Selecione...] Segunda Terça Quarta Quinta Sexta Sábado Domingo" at bounding box center [290, 124] width 249 height 11
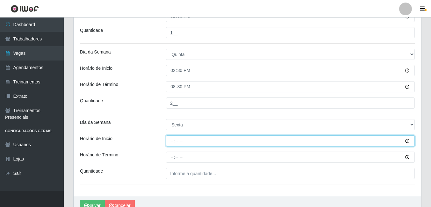
click at [171, 145] on input "Horário de Inicio" at bounding box center [290, 141] width 249 height 11
type input "08:30"
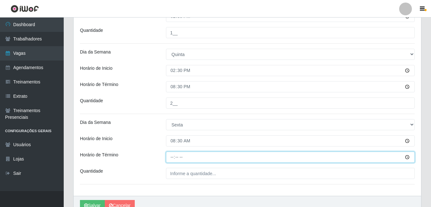
click at [172, 157] on input "Horário de Término" at bounding box center [290, 157] width 249 height 11
type input "14:30"
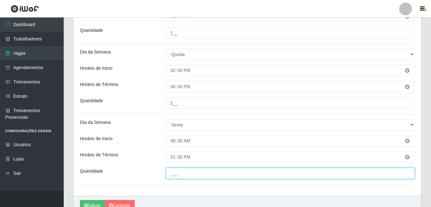
click at [176, 172] on input "___" at bounding box center [290, 173] width 249 height 11
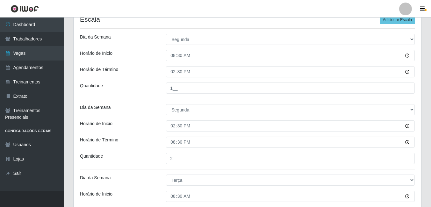
scroll to position [56, 0]
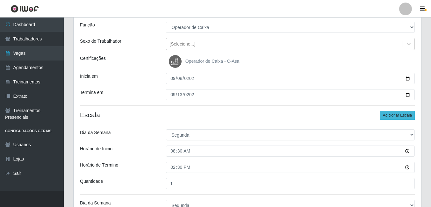
type input "1__"
click at [405, 115] on button "Adicionar Escala" at bounding box center [397, 115] width 35 height 9
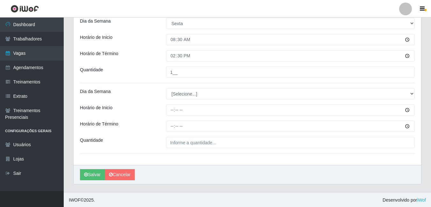
scroll to position [732, 0]
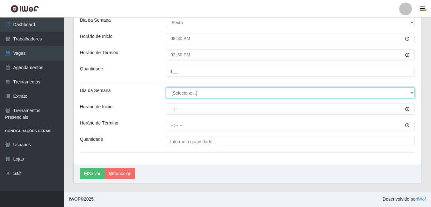
click at [207, 92] on select "[Selecione...] Segunda Terça Quarta Quinta Sexta Sábado Domingo" at bounding box center [290, 92] width 249 height 11
select select "6"
click at [166, 87] on select "[Selecione...] Segunda Terça Quarta Quinta Sexta Sábado Domingo" at bounding box center [290, 92] width 249 height 11
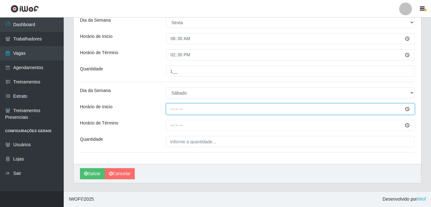
click at [175, 111] on input "Horário de Inicio" at bounding box center [290, 109] width 249 height 11
type input "08:30"
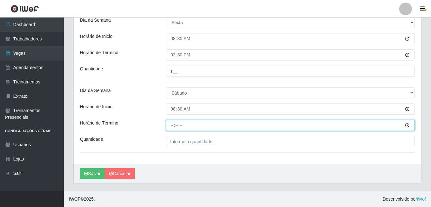
click at [172, 124] on input "Horário de Término" at bounding box center [290, 125] width 249 height 11
type input "14:30"
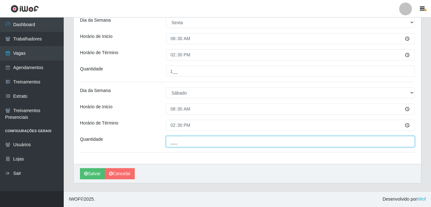
click at [181, 137] on input "___" at bounding box center [290, 141] width 249 height 11
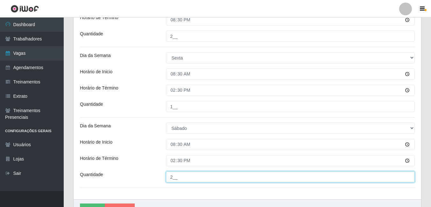
scroll to position [702, 0]
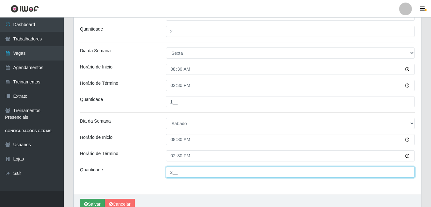
type input "2__"
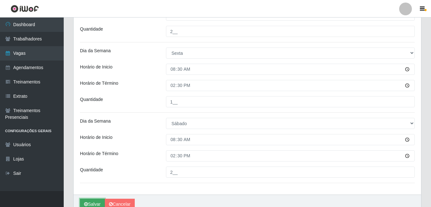
click at [91, 202] on button "Salvar" at bounding box center [92, 204] width 25 height 11
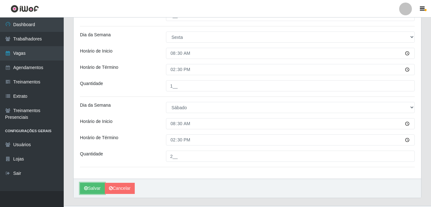
scroll to position [732, 0]
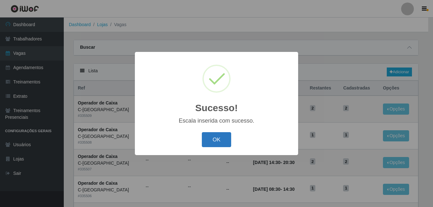
click at [218, 142] on button "OK" at bounding box center [217, 139] width 30 height 15
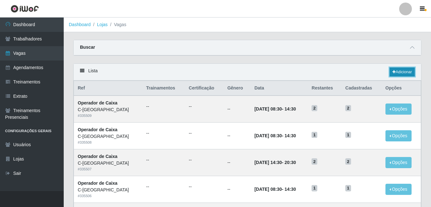
click at [396, 73] on link "Adicionar" at bounding box center [402, 72] width 25 height 9
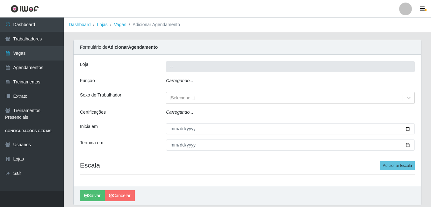
type input "C-[GEOGRAPHIC_DATA]"
click at [188, 101] on div "[Selecione...]" at bounding box center [183, 98] width 26 height 7
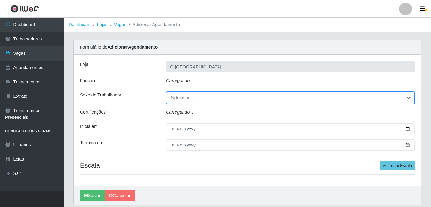
click at [188, 101] on div "[Selecione...]" at bounding box center [183, 98] width 26 height 7
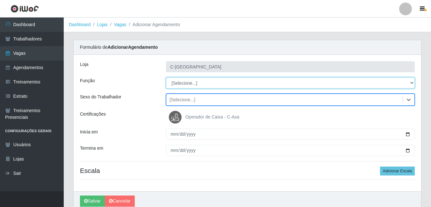
click at [197, 81] on select "[Selecione...] ASG ASG + ASG ++ Embalador Embalador + Embalador ++ Operador de …" at bounding box center [290, 82] width 249 height 11
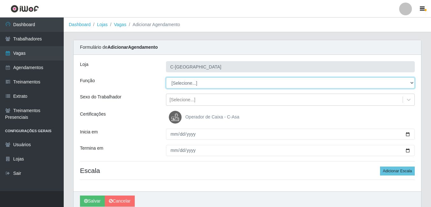
click at [193, 82] on select "[Selecione...] ASG ASG + ASG ++ Embalador Embalador + Embalador ++ Operador de …" at bounding box center [290, 82] width 249 height 11
select select "72"
click at [166, 77] on select "[Selecione...] ASG ASG + ASG ++ Embalador Embalador + Embalador ++ Operador de …" at bounding box center [290, 82] width 249 height 11
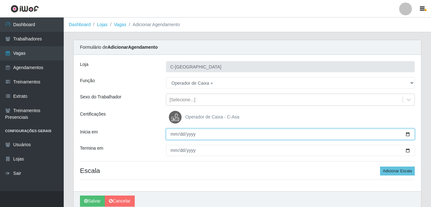
click at [173, 137] on input "Inicia em" at bounding box center [290, 134] width 249 height 11
type input "[DATE]"
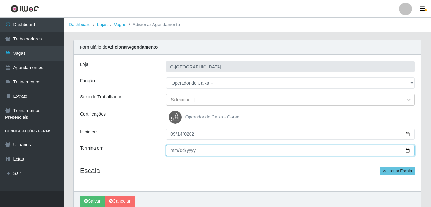
click at [173, 154] on input "Termina em" at bounding box center [290, 150] width 249 height 11
type input "[DATE]"
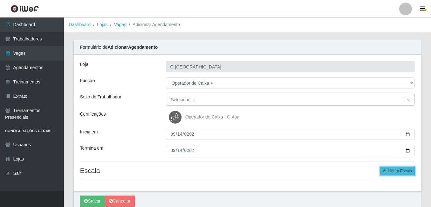
click at [389, 170] on button "Adicionar Escala" at bounding box center [397, 171] width 35 height 9
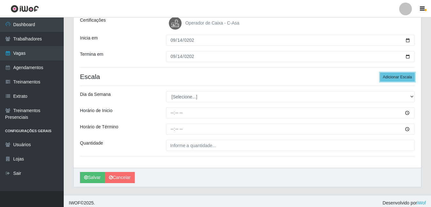
scroll to position [96, 0]
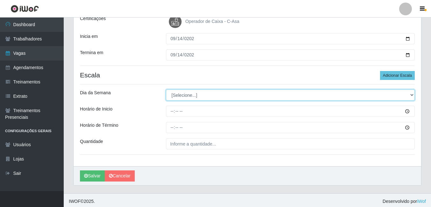
click at [190, 96] on select "[Selecione...] Segunda Terça Quarta Quinta Sexta Sábado Domingo" at bounding box center [290, 95] width 249 height 11
select select "0"
click at [166, 90] on select "[Selecione...] Segunda Terça Quarta Quinta Sexta Sábado Domingo" at bounding box center [290, 95] width 249 height 11
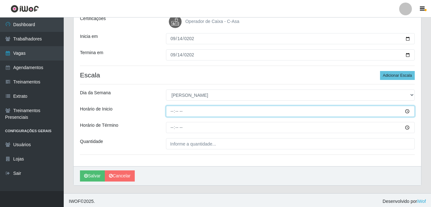
click at [174, 113] on input "Horário de Inicio" at bounding box center [290, 111] width 249 height 11
type input "07:30"
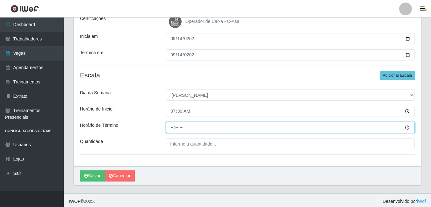
click at [173, 127] on input "Horário de Término" at bounding box center [290, 127] width 249 height 11
type input "13:30"
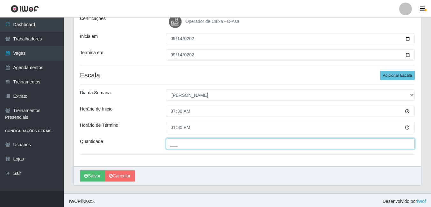
click at [185, 146] on input "___" at bounding box center [290, 143] width 249 height 11
type input "2__"
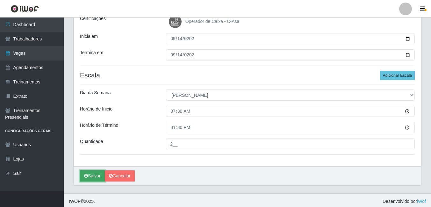
click at [93, 175] on button "Salvar" at bounding box center [92, 176] width 25 height 11
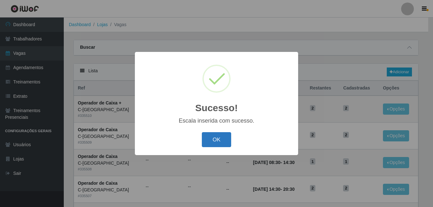
click at [204, 139] on button "OK" at bounding box center [217, 139] width 30 height 15
